Goal: Task Accomplishment & Management: Use online tool/utility

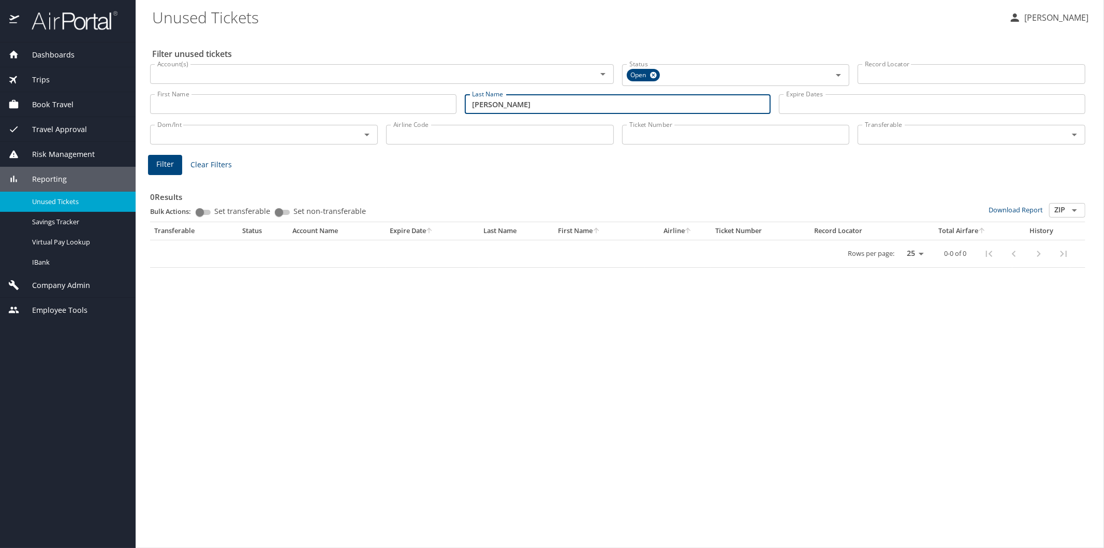
type input "thrasher"
click at [169, 165] on span "Filter" at bounding box center [165, 164] width 18 height 13
click at [89, 26] on img at bounding box center [68, 20] width 97 height 20
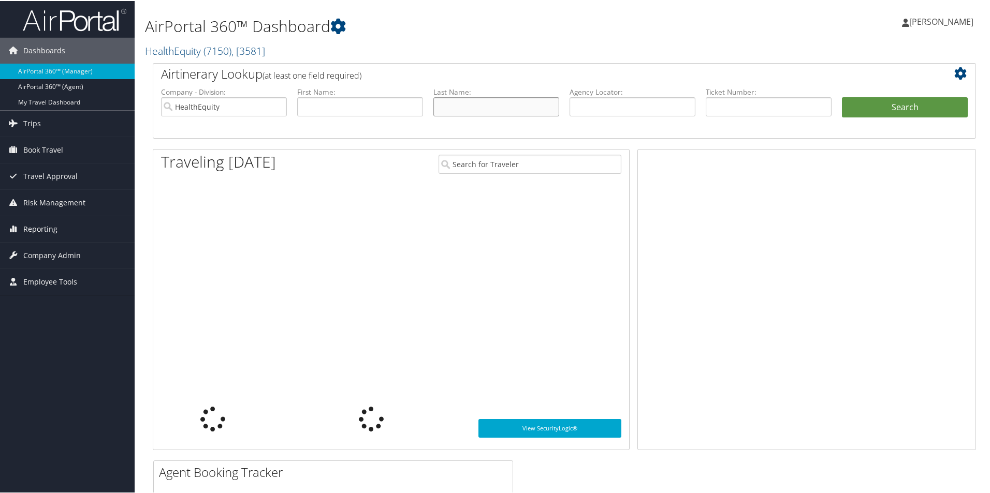
click at [447, 106] on input "text" at bounding box center [496, 105] width 126 height 19
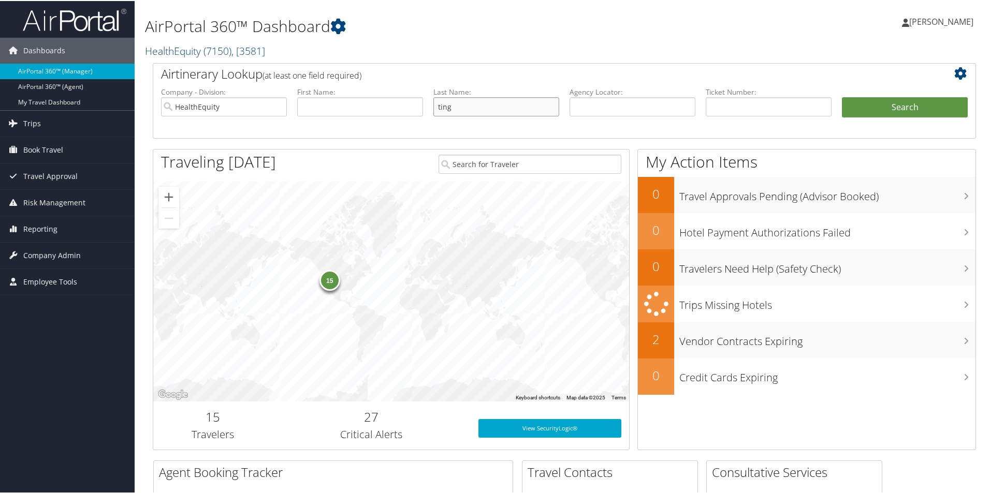
type input "ting"
click at [592, 100] on input "text" at bounding box center [633, 105] width 126 height 19
type input "d1xvdh"
click at [868, 101] on button "Search" at bounding box center [905, 106] width 126 height 21
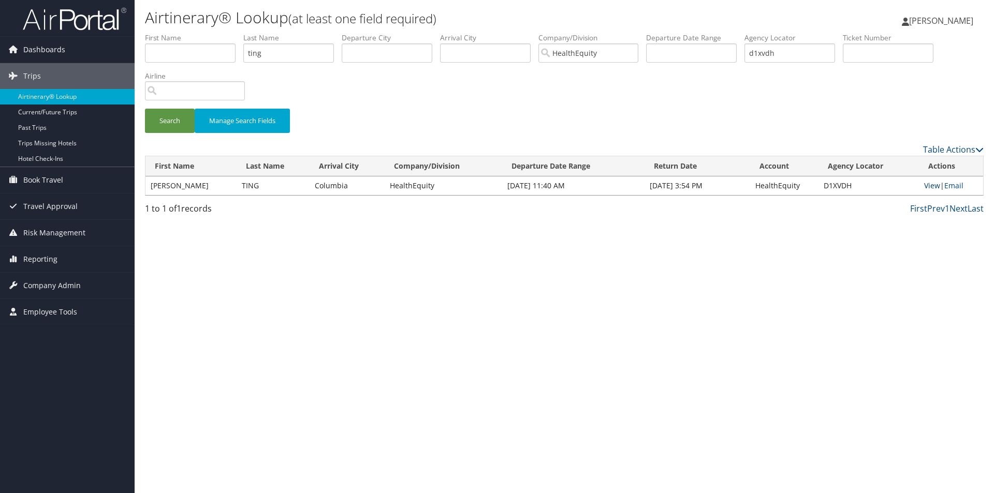
click at [926, 187] on link "View" at bounding box center [932, 186] width 16 height 10
click at [23, 75] on span "Trips" at bounding box center [32, 76] width 18 height 26
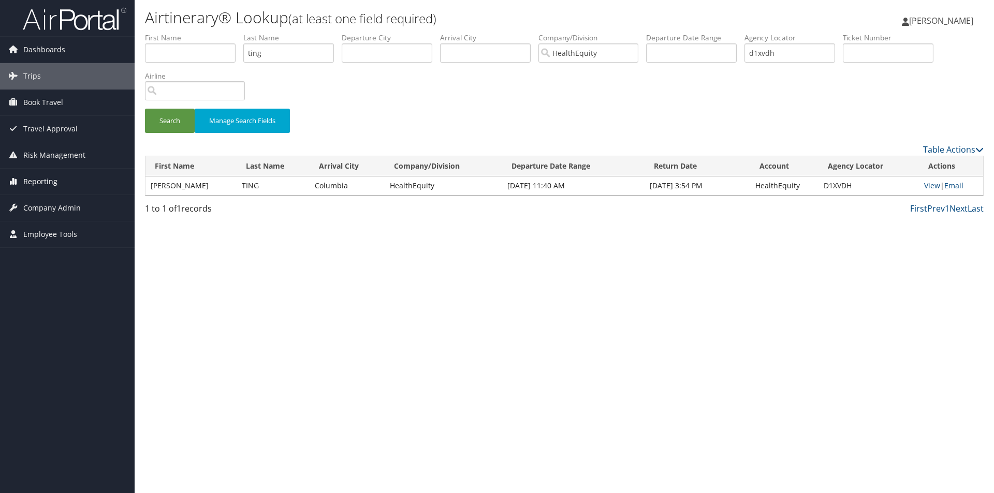
click at [37, 178] on span "Reporting" at bounding box center [40, 182] width 34 height 26
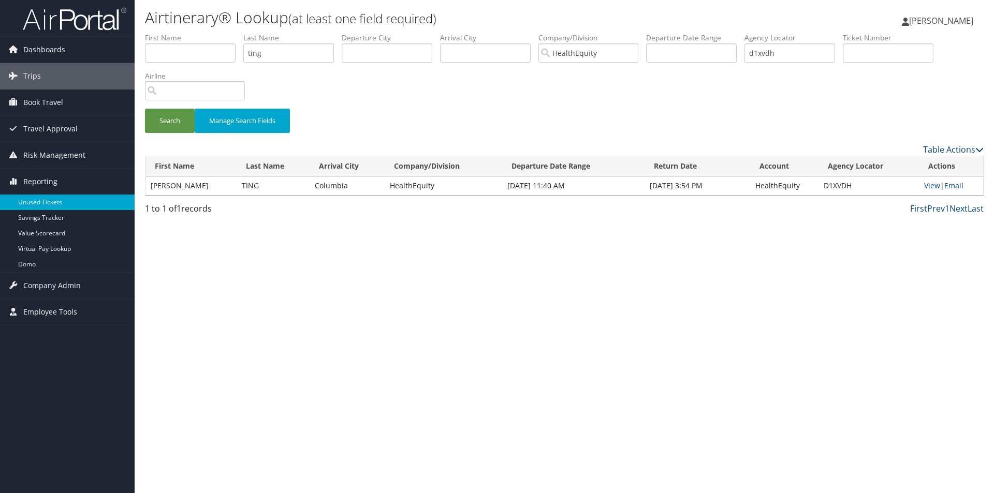
click at [34, 205] on link "Unused Tickets" at bounding box center [67, 203] width 135 height 16
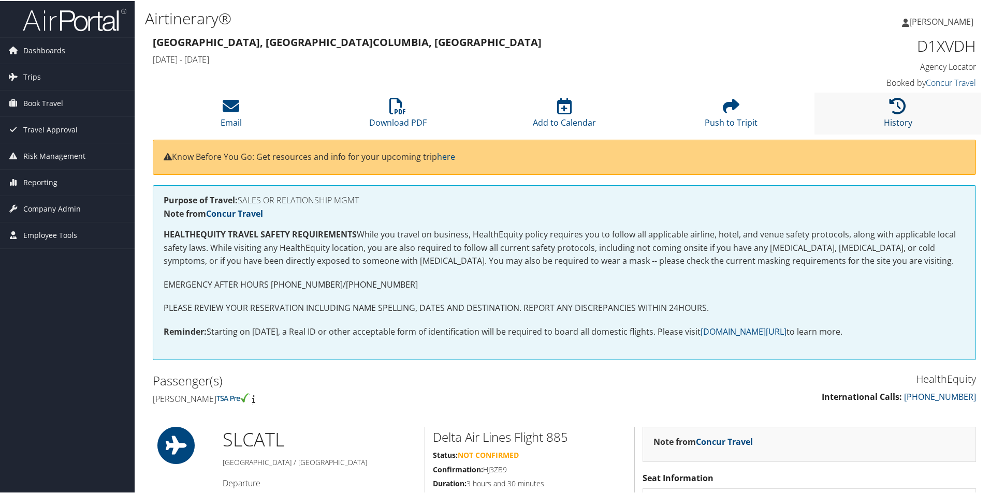
click at [896, 121] on link "History" at bounding box center [898, 115] width 28 height 25
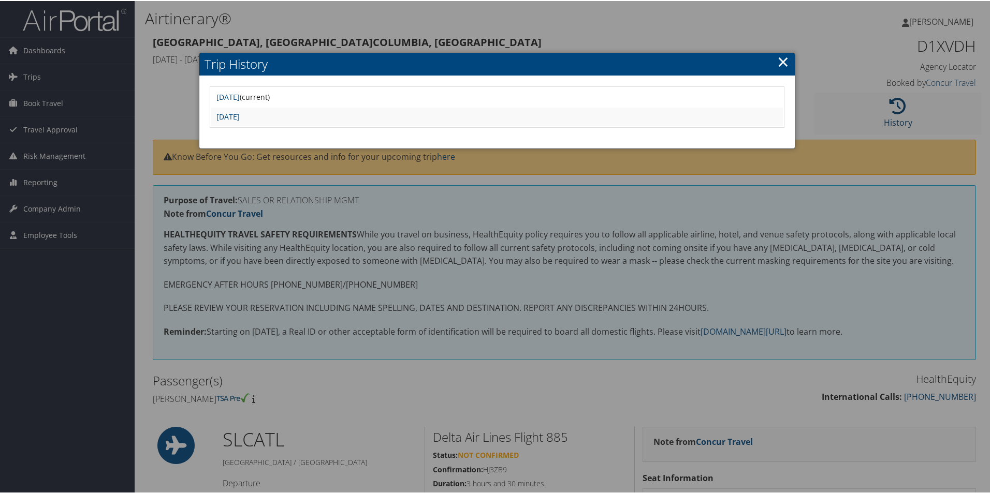
click at [896, 121] on div at bounding box center [497, 246] width 994 height 493
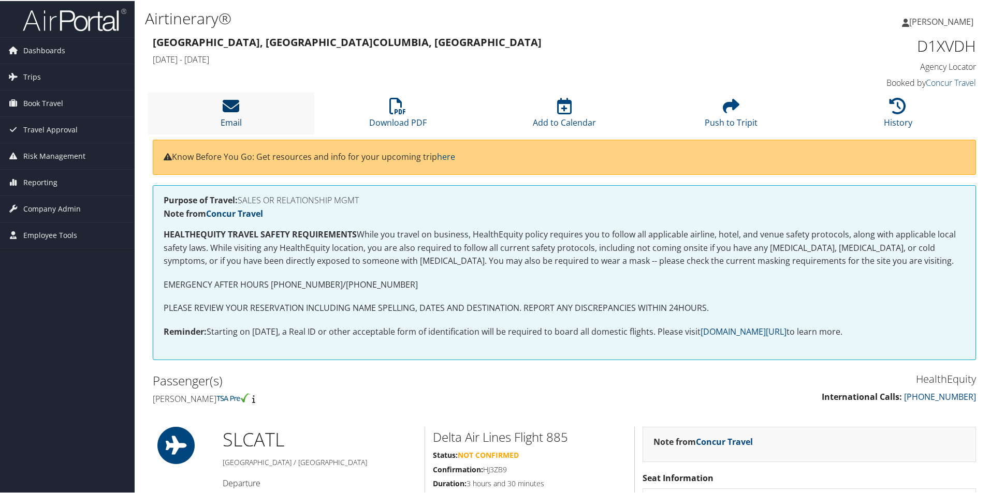
click at [239, 121] on link "Email" at bounding box center [231, 115] width 21 height 25
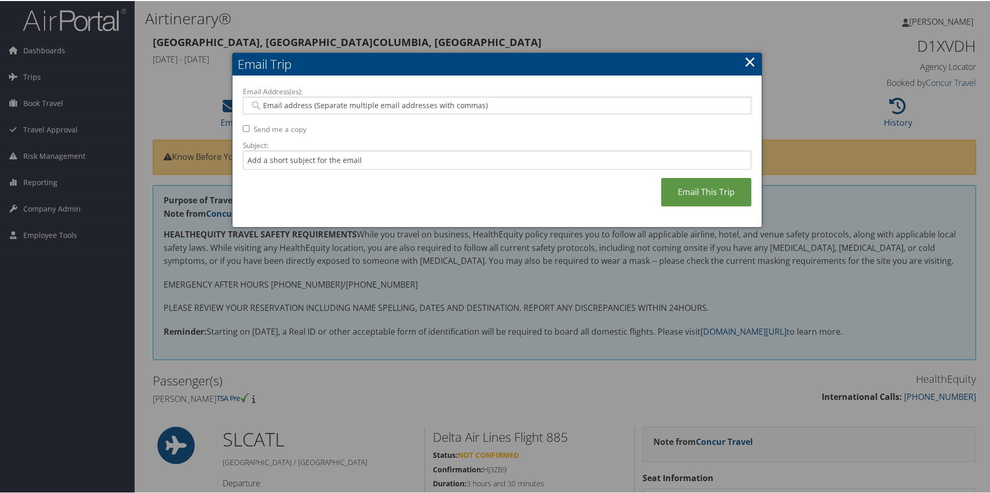
click at [277, 104] on input "Email Address(es):" at bounding box center [497, 104] width 495 height 10
type input "sting@healthequity.com"
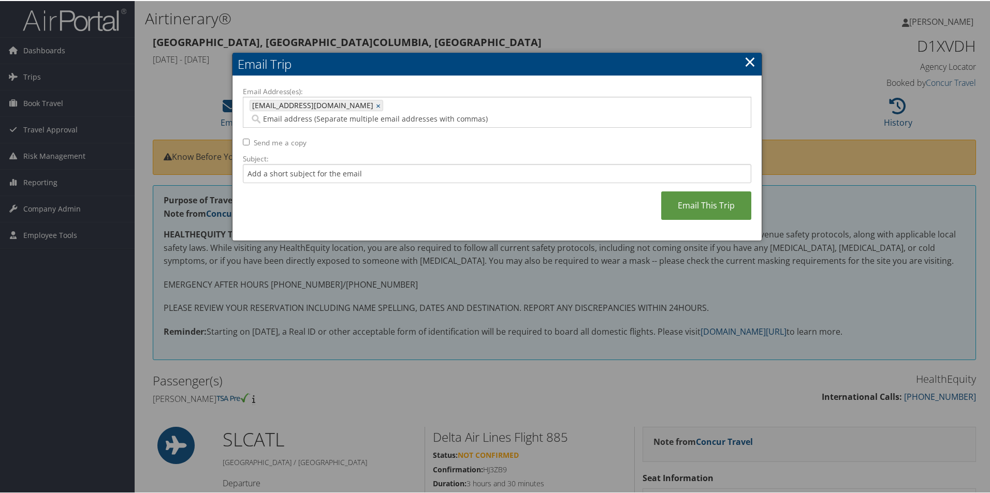
click at [246, 138] on input "Send me a copy" at bounding box center [246, 141] width 7 height 7
checkbox input "true"
click at [689, 192] on link "Email This Trip" at bounding box center [706, 205] width 90 height 28
